Goal: Browse casually

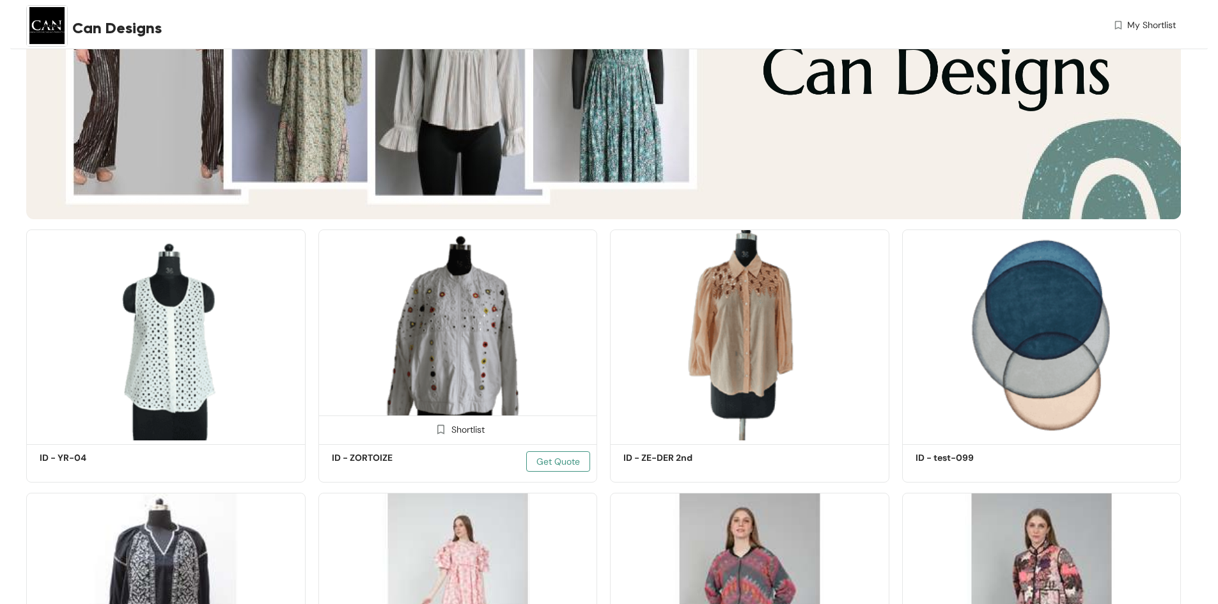
scroll to position [511, 0]
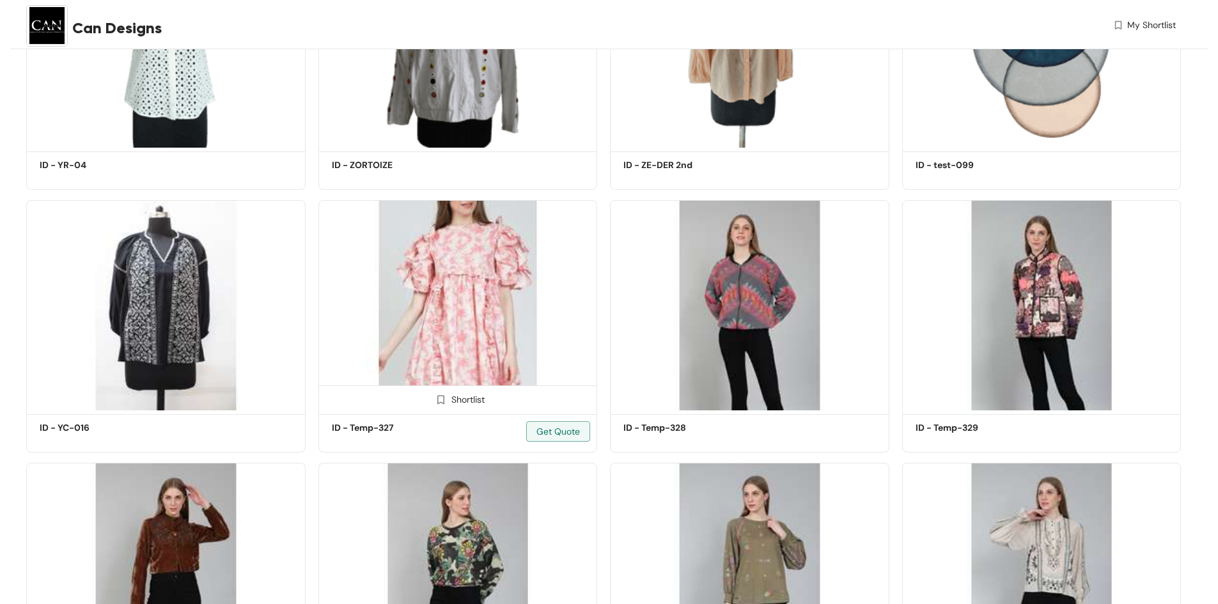
click at [490, 285] on img at bounding box center [457, 305] width 279 height 211
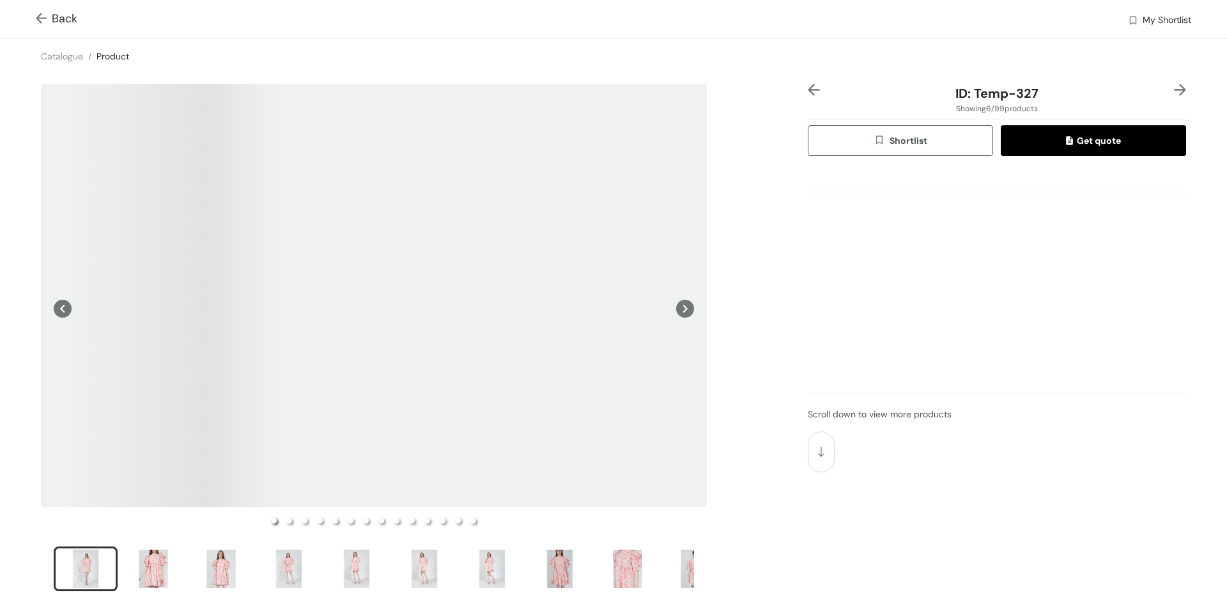
click at [308, 270] on div at bounding box center [374, 295] width 666 height 423
click at [681, 308] on icon at bounding box center [685, 309] width 18 height 18
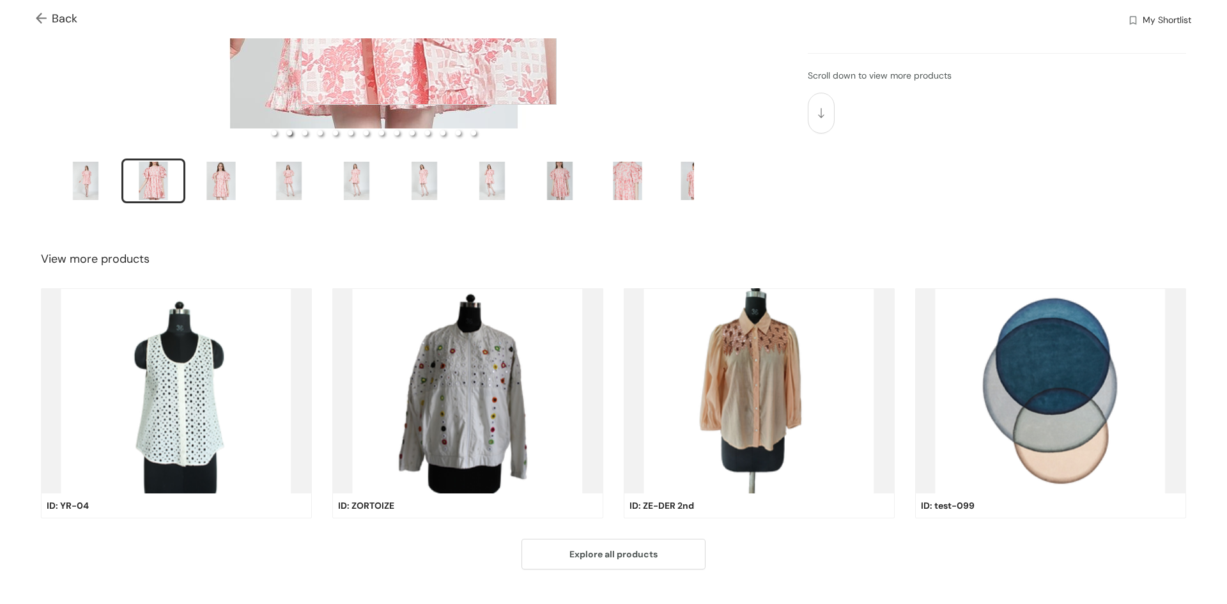
click at [469, 399] on img at bounding box center [467, 390] width 271 height 205
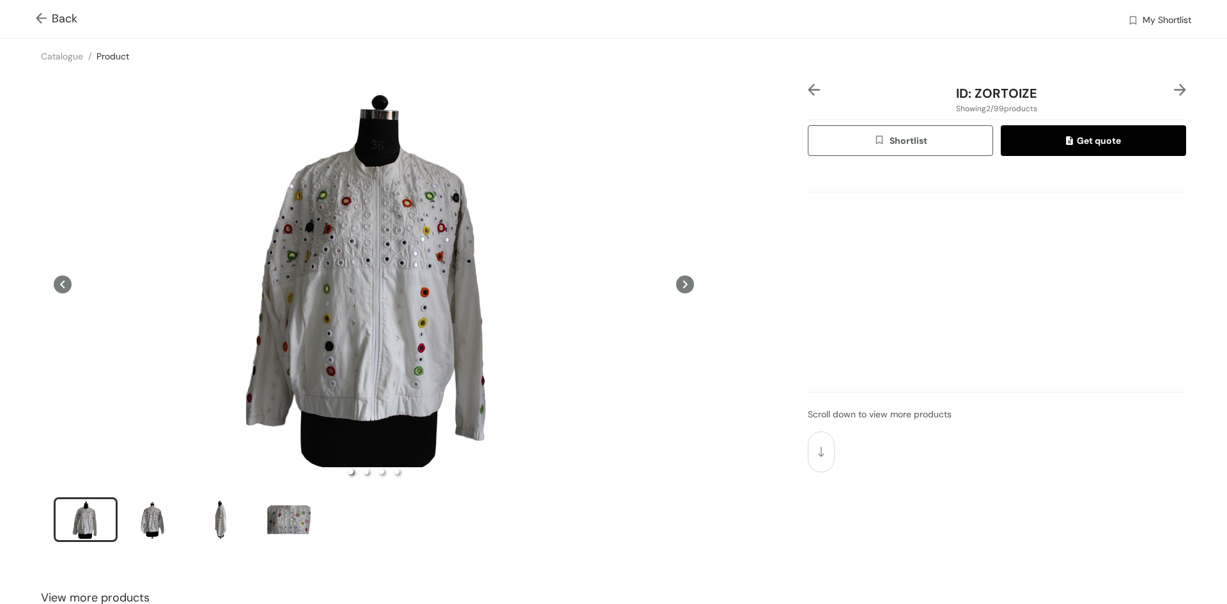
click at [192, 515] on ul at bounding box center [374, 521] width 641 height 49
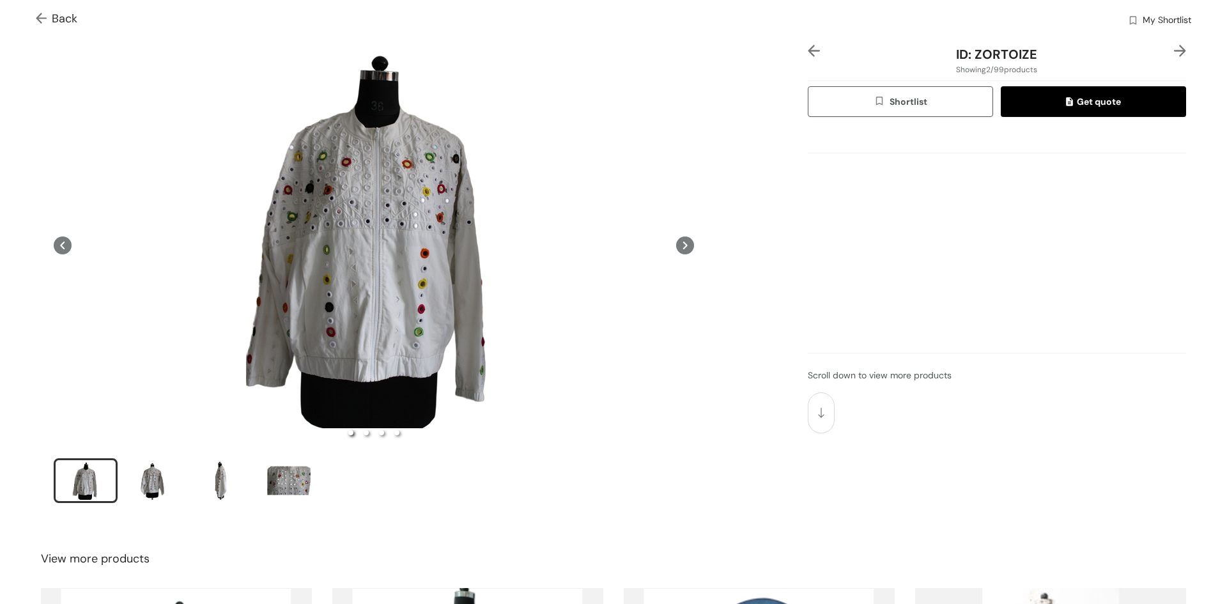
scroll to position [364, 0]
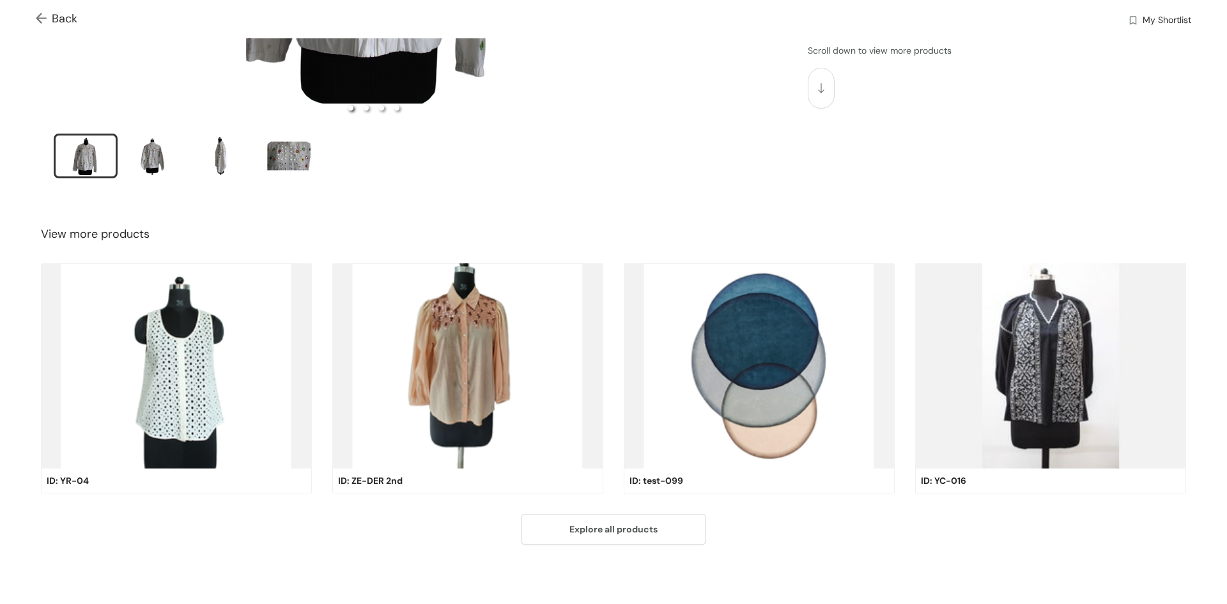
click at [448, 383] on img at bounding box center [467, 365] width 271 height 205
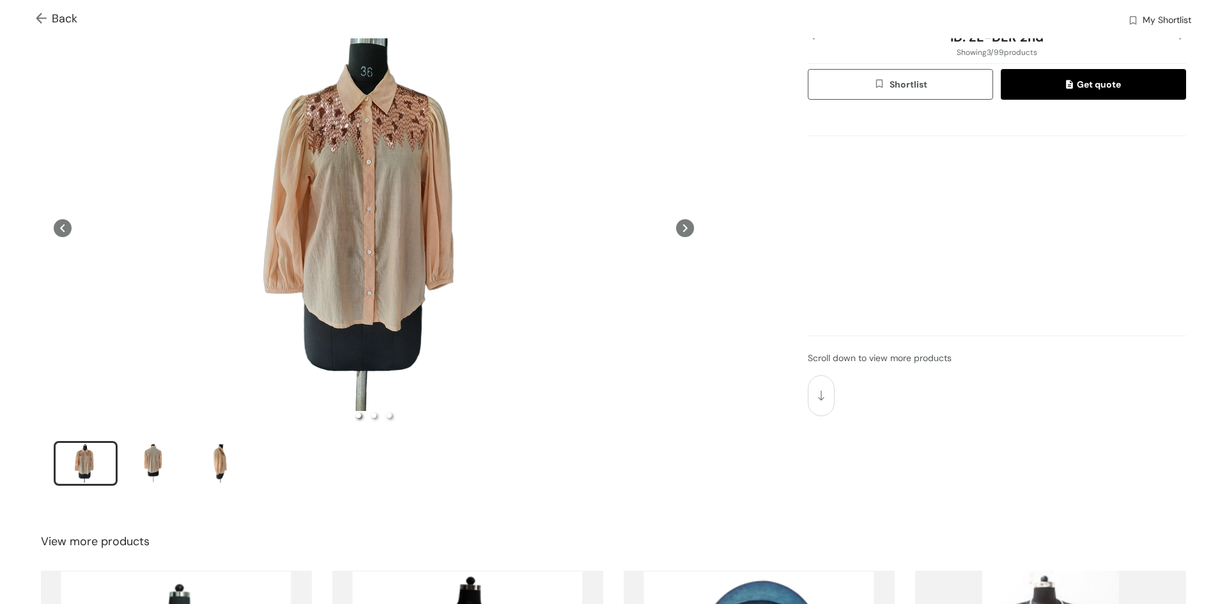
scroll to position [0, 0]
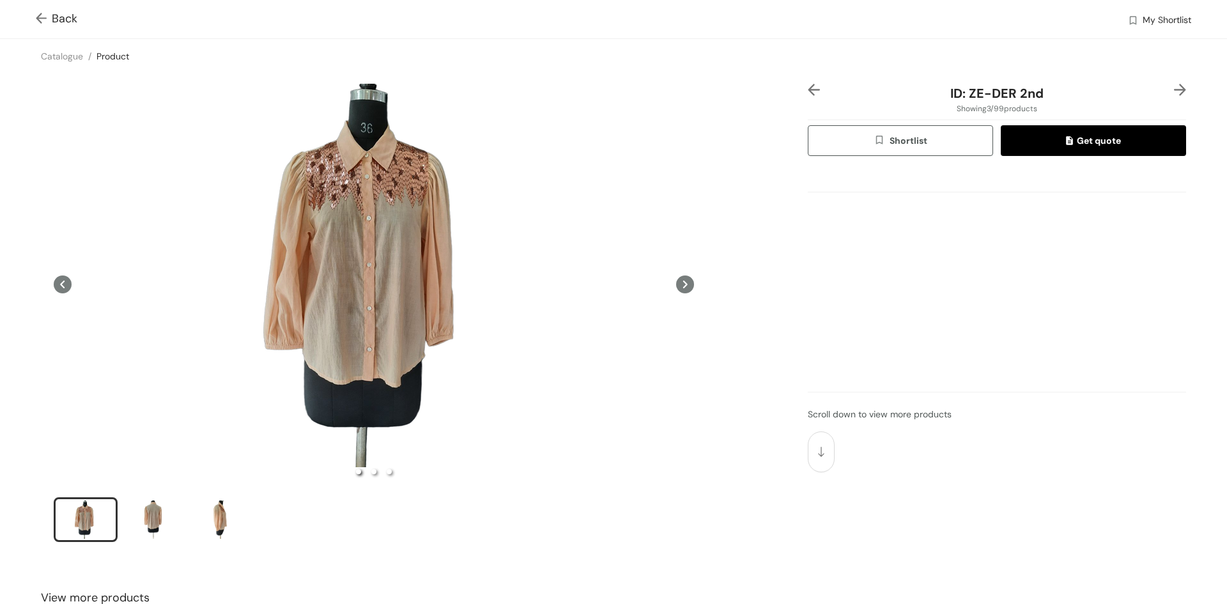
click at [676, 287] on icon at bounding box center [685, 285] width 18 height 18
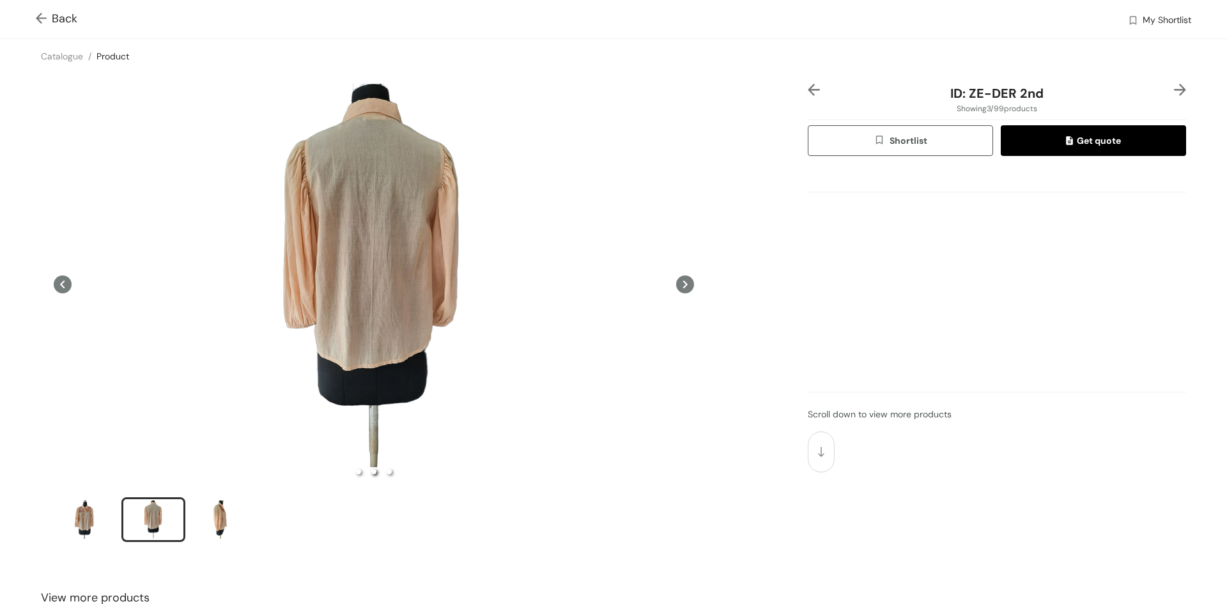
click at [678, 284] on icon at bounding box center [685, 285] width 18 height 18
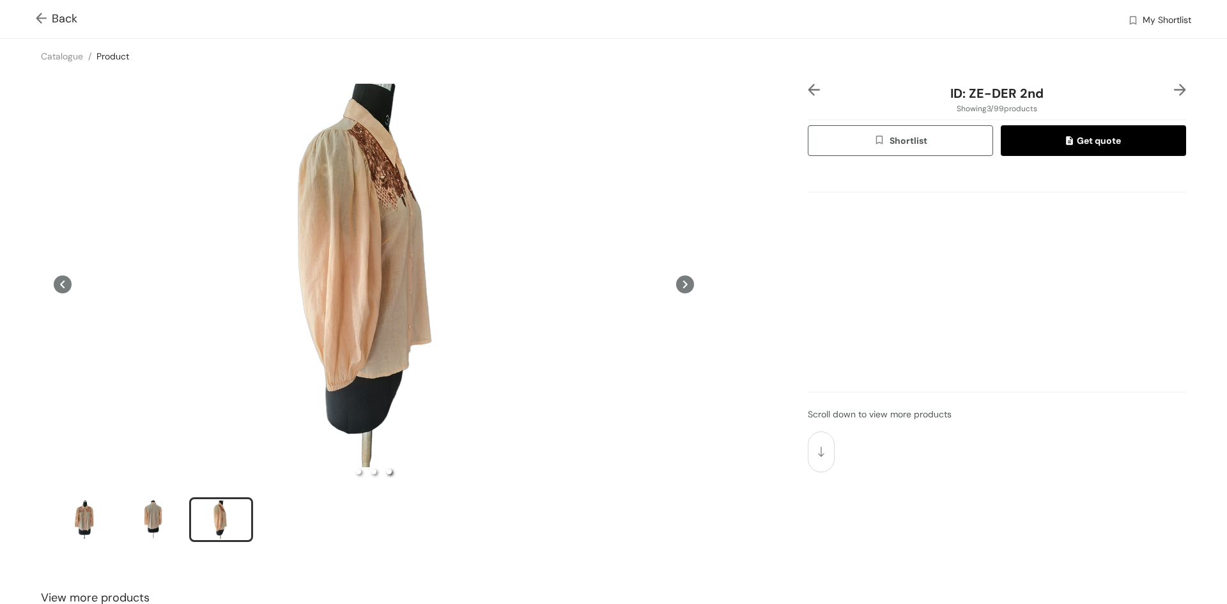
drag, startPoint x: 678, startPoint y: 284, endPoint x: 658, endPoint y: 286, distance: 19.3
click at [678, 283] on icon at bounding box center [685, 285] width 18 height 18
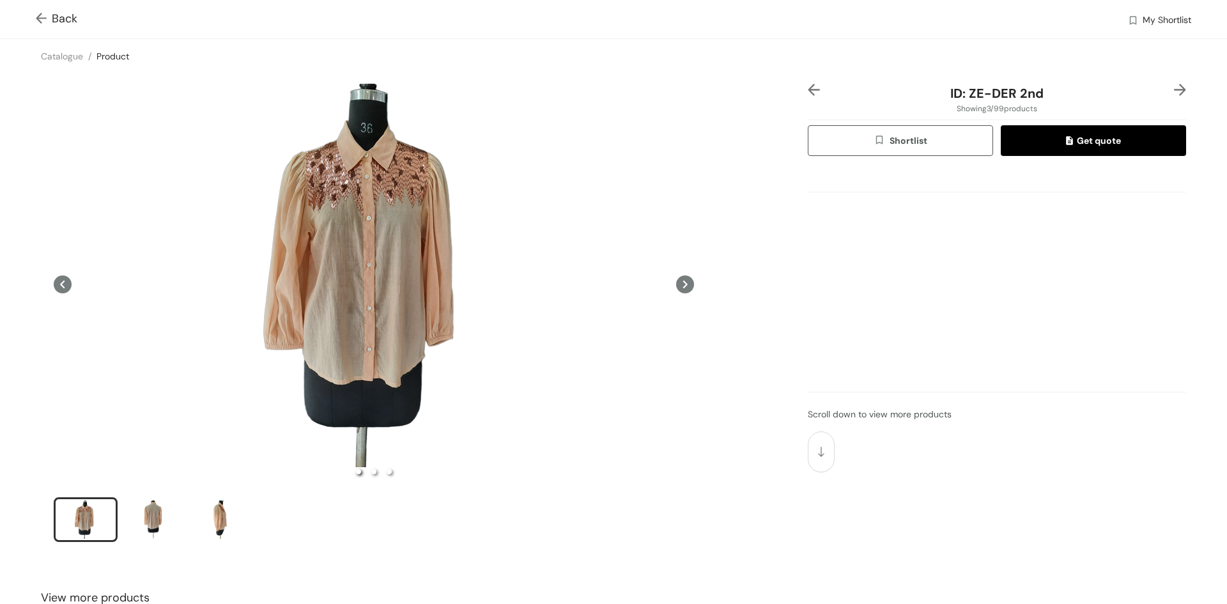
click at [45, 26] on span "Back" at bounding box center [57, 18] width 42 height 17
